Goal: Information Seeking & Learning: Find contact information

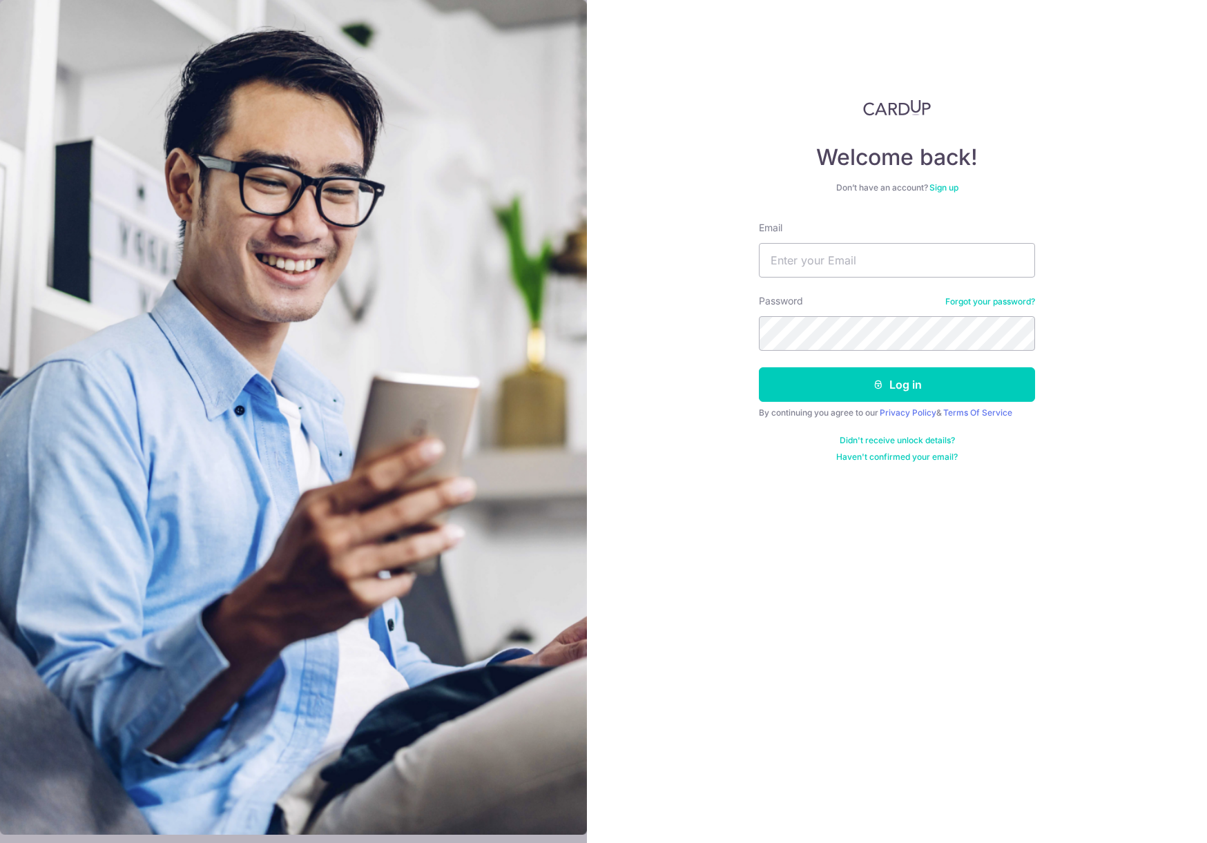
type input "[EMAIL_ADDRESS][DOMAIN_NAME]"
click at [903, 383] on button "Log in" at bounding box center [897, 384] width 276 height 35
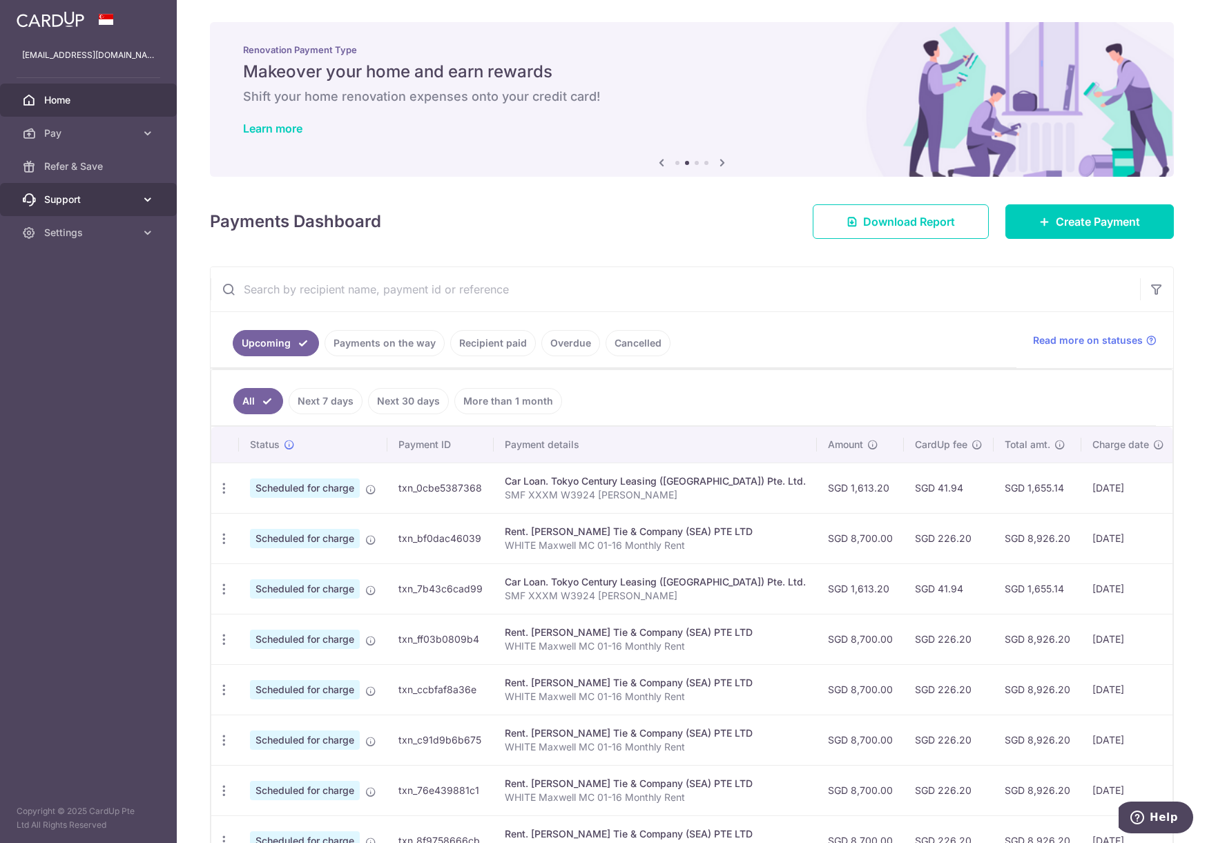
click at [146, 199] on icon at bounding box center [148, 200] width 14 height 14
click at [77, 265] on span "Contact Us" at bounding box center [89, 266] width 91 height 14
